Goal: Task Accomplishment & Management: Use online tool/utility

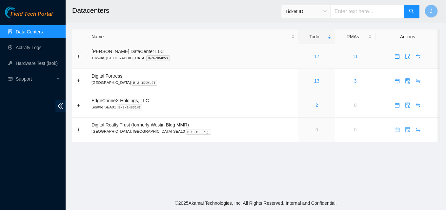
click at [314, 55] on link "17" at bounding box center [316, 56] width 5 height 5
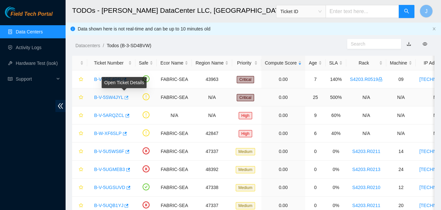
click at [124, 97] on icon "button" at bounding box center [126, 97] width 5 height 5
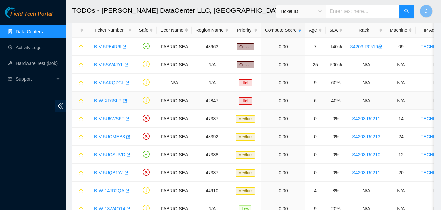
scroll to position [66, 0]
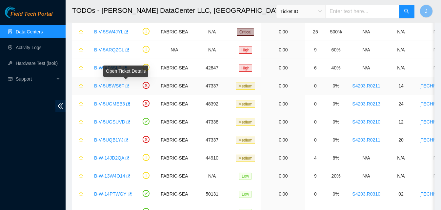
click at [126, 85] on icon "button" at bounding box center [128, 86] width 4 height 4
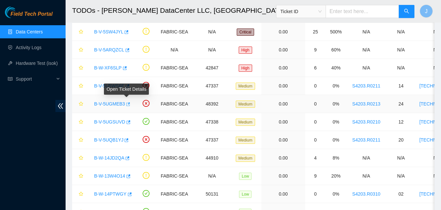
click at [128, 105] on icon "button" at bounding box center [127, 104] width 5 height 5
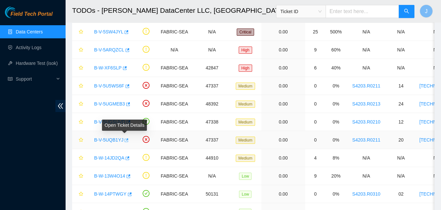
click at [126, 139] on icon "button" at bounding box center [127, 140] width 4 height 4
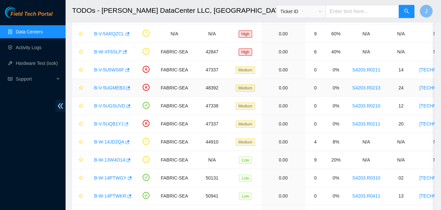
scroll to position [61, 0]
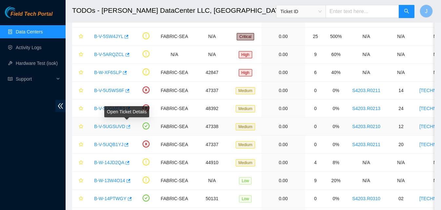
click at [126, 127] on icon "button" at bounding box center [128, 127] width 5 height 5
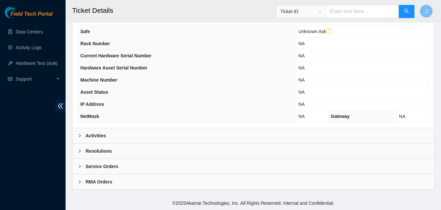
drag, startPoint x: 174, startPoint y: 133, endPoint x: 186, endPoint y: 129, distance: 12.4
click at [174, 133] on div "Activities" at bounding box center [253, 135] width 362 height 15
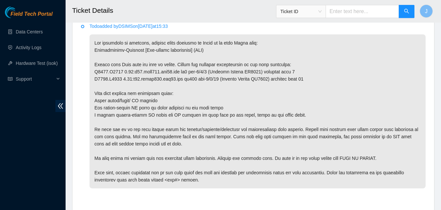
scroll to position [368, 0]
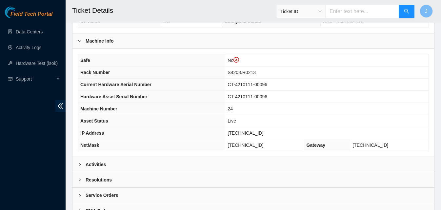
click at [141, 166] on div "Activities" at bounding box center [253, 164] width 362 height 15
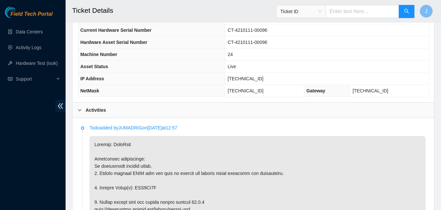
scroll to position [295, 0]
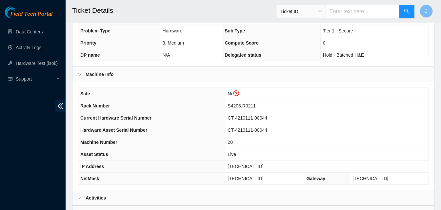
scroll to position [226, 0]
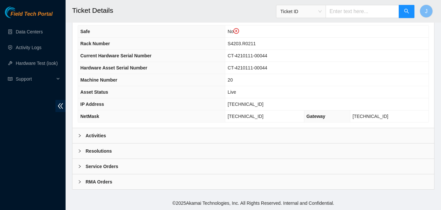
click at [141, 142] on div "Activities" at bounding box center [253, 135] width 362 height 15
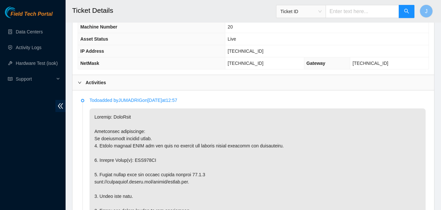
scroll to position [357, 0]
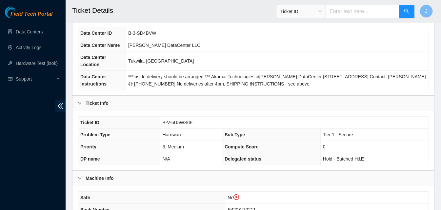
scroll to position [197, 0]
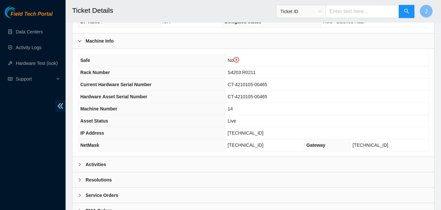
click at [137, 159] on div "Activities" at bounding box center [253, 164] width 362 height 15
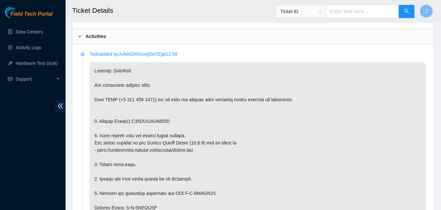
scroll to position [328, 0]
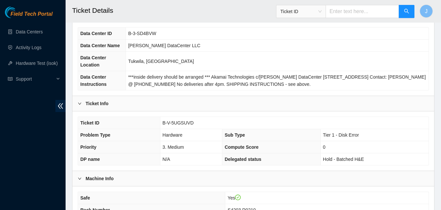
scroll to position [197, 0]
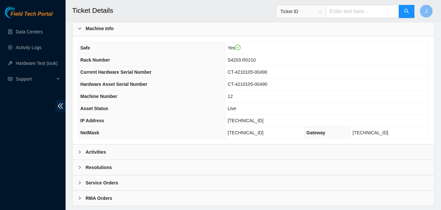
click at [151, 157] on div "Activities" at bounding box center [253, 152] width 362 height 15
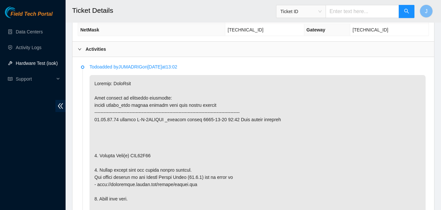
scroll to position [294, 0]
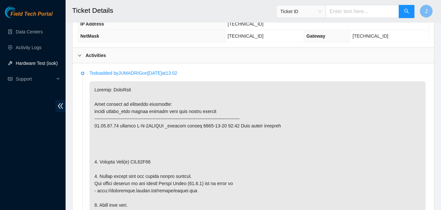
click at [266, 53] on div "Activities" at bounding box center [253, 55] width 362 height 15
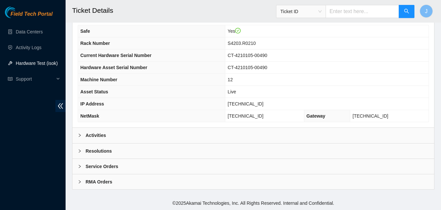
scroll to position [213, 0]
click at [169, 145] on div "Resolutions" at bounding box center [253, 151] width 362 height 15
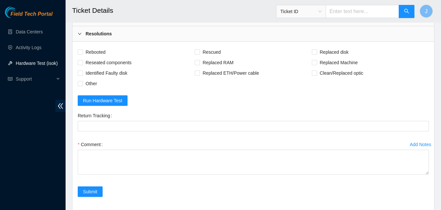
scroll to position [343, 0]
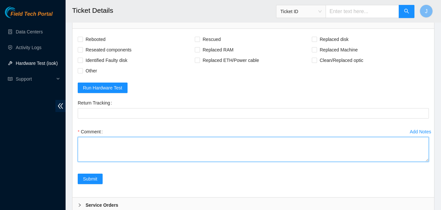
click at [208, 157] on textarea "Comment" at bounding box center [253, 149] width 351 height 25
type textarea "n"
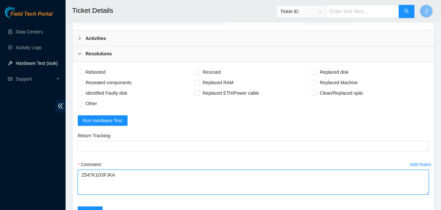
scroll to position [310, 0]
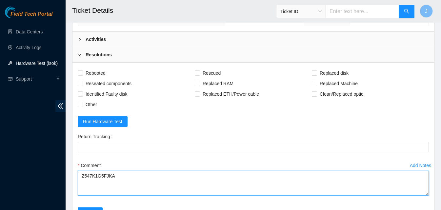
type textarea "Z547K1G5FJKA"
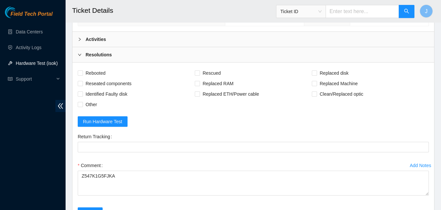
click at [210, 34] on div "Activities" at bounding box center [253, 39] width 362 height 15
